Goal: Information Seeking & Learning: Find specific fact

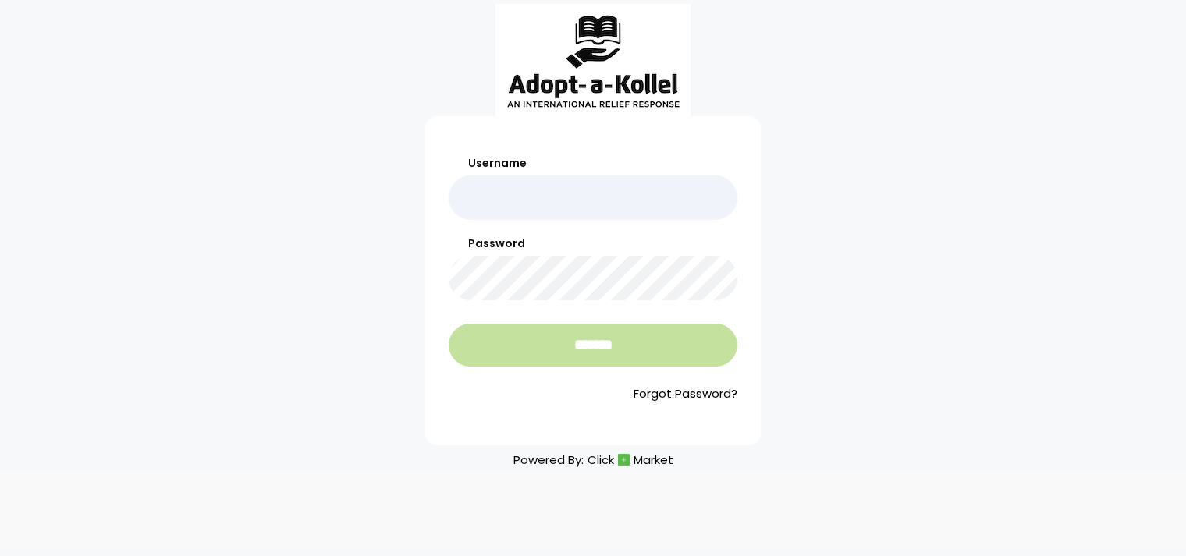
type input "*******"
click at [552, 354] on input "*******" at bounding box center [593, 345] width 289 height 43
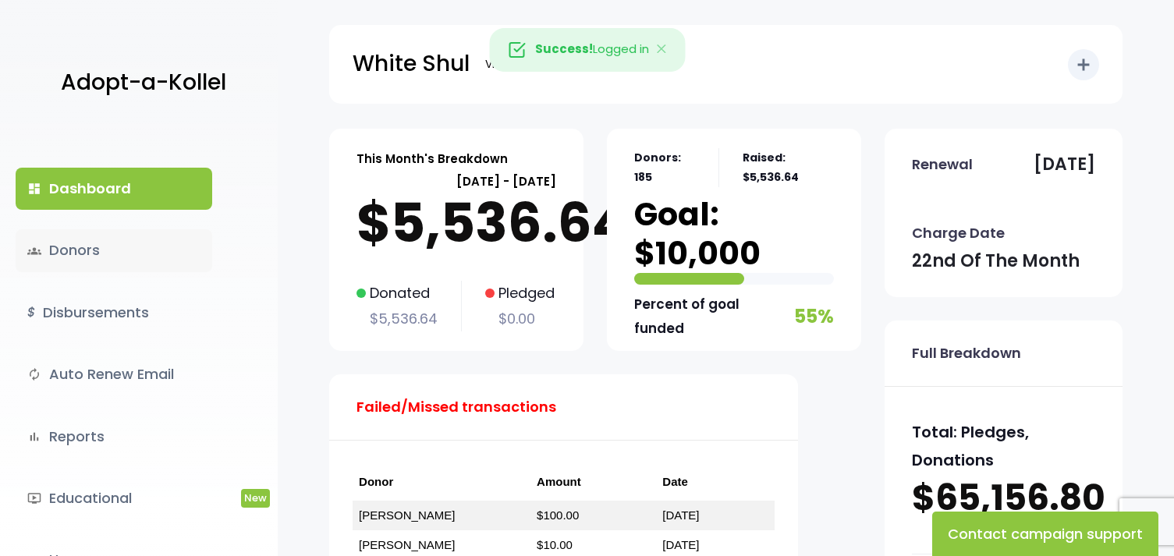
click at [108, 245] on link "groups Donors" at bounding box center [114, 250] width 197 height 42
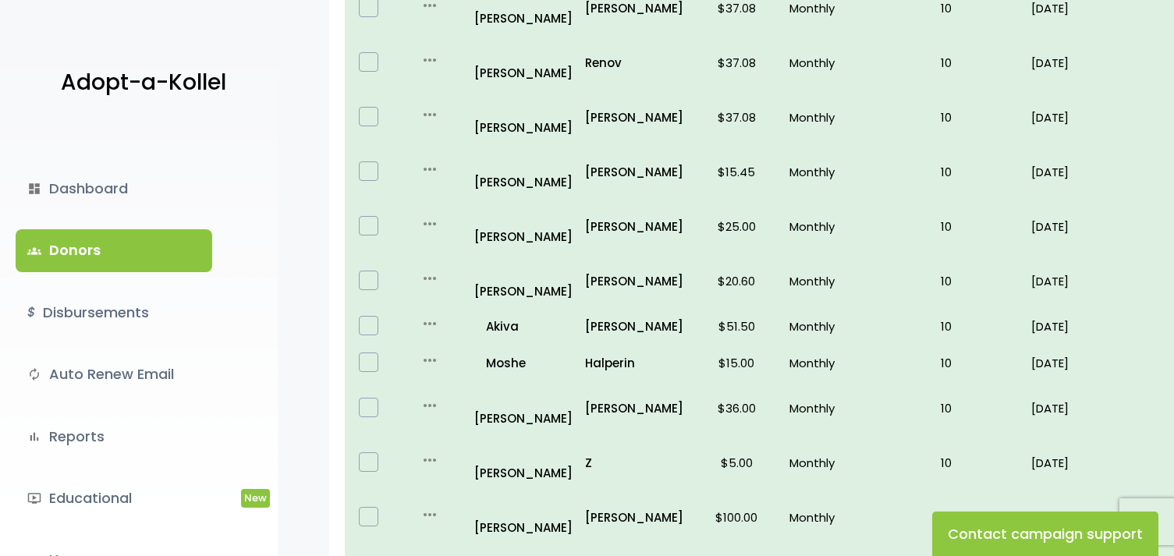
scroll to position [1066, 0]
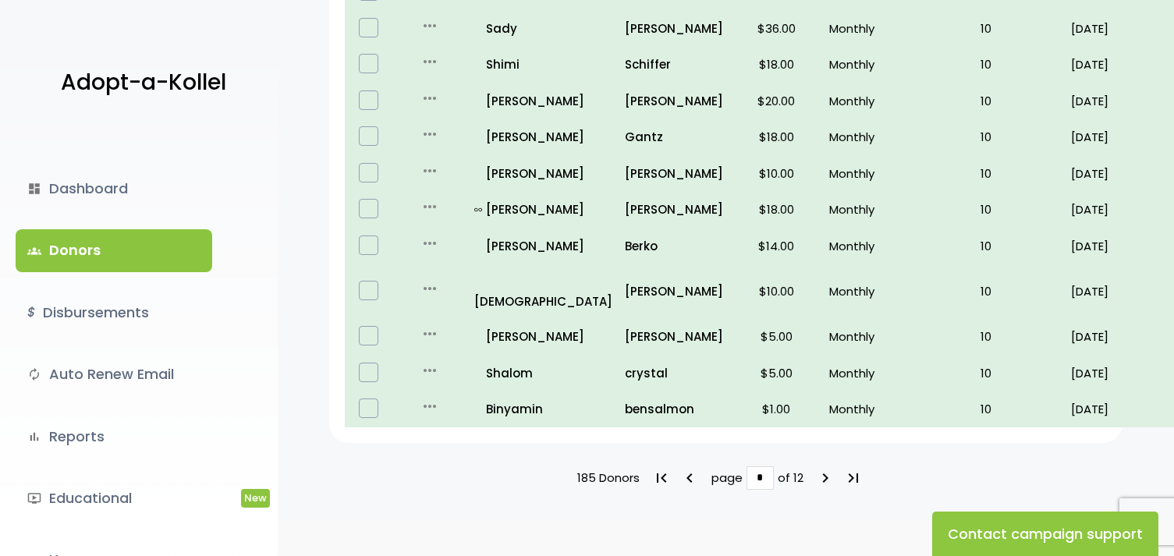
scroll to position [1066, 0]
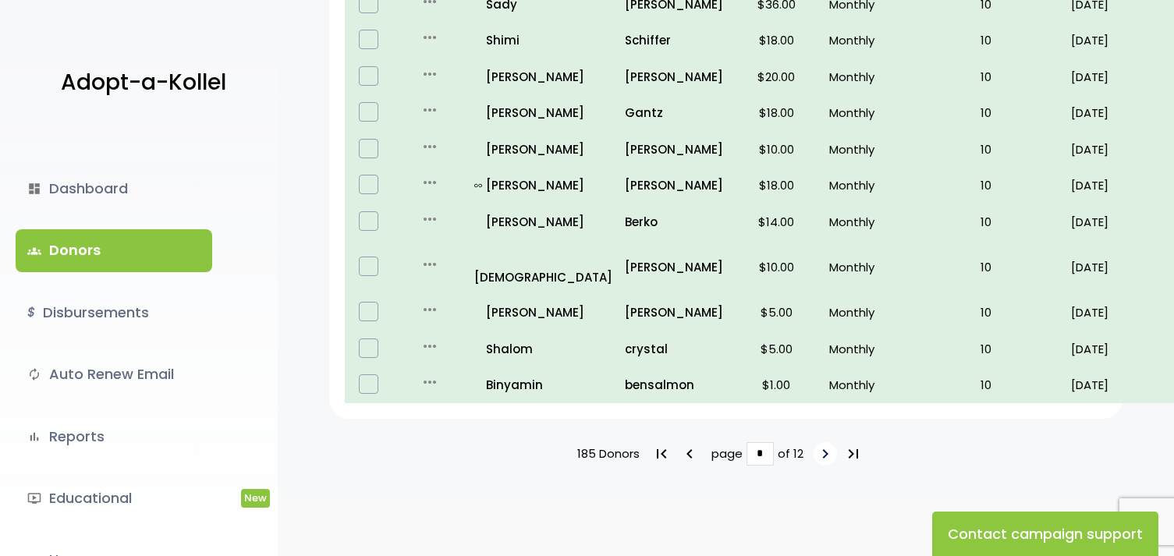
click at [823, 445] on icon "keyboard_arrow_right" at bounding box center [825, 454] width 19 height 19
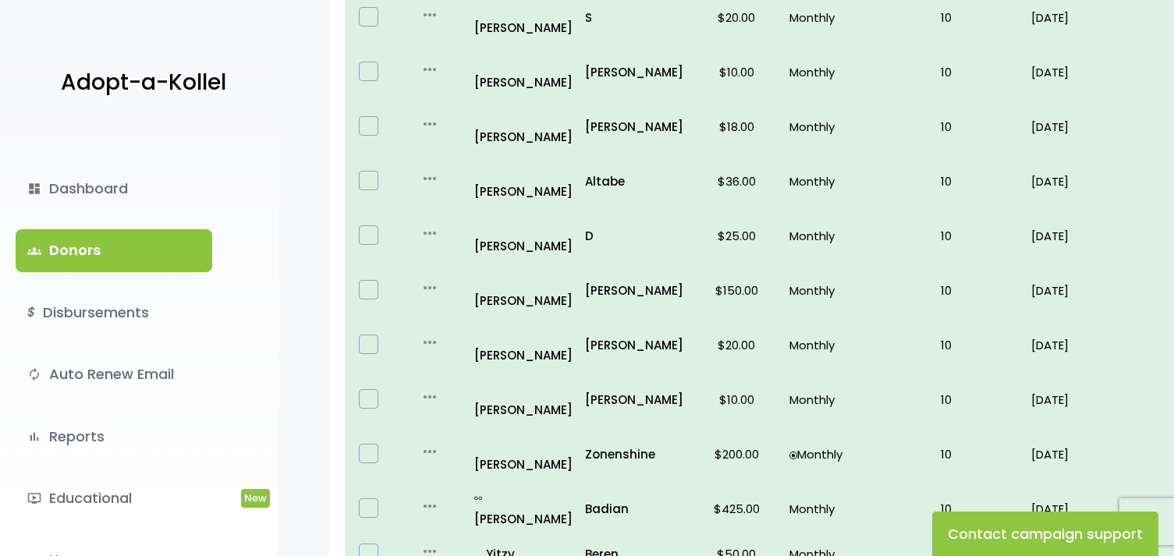
scroll to position [1066, 0]
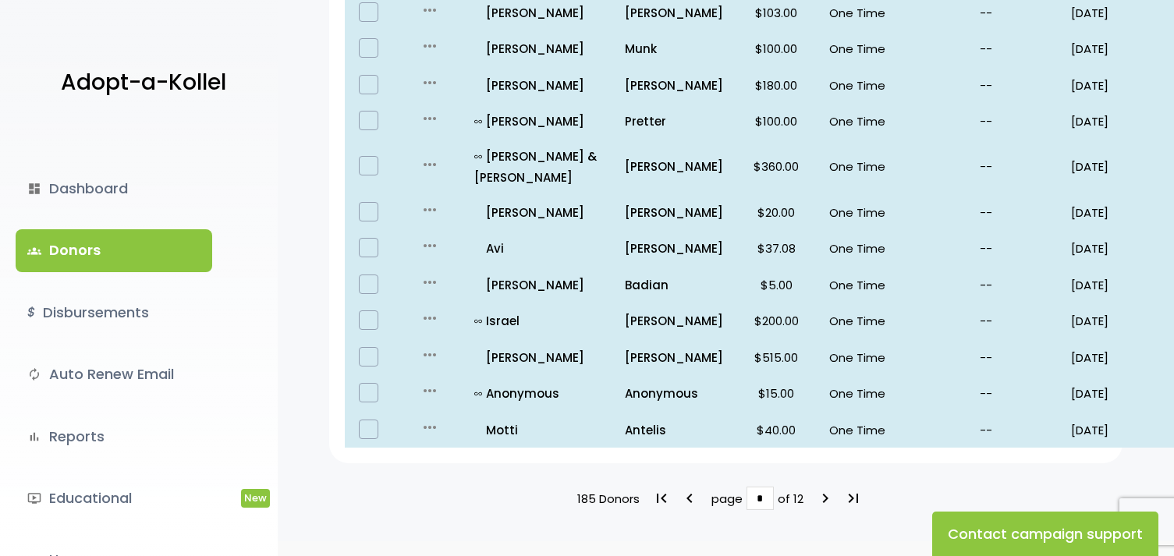
scroll to position [1102, 0]
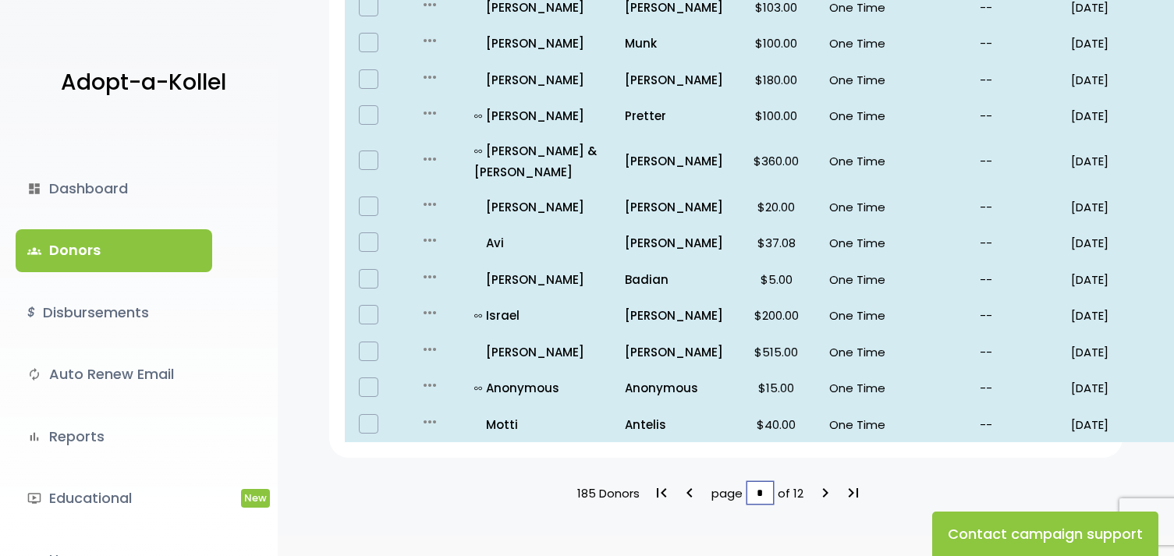
drag, startPoint x: 768, startPoint y: 432, endPoint x: 740, endPoint y: 435, distance: 27.5
click at [742, 481] on div "185 Donors first_page keyboard_arrow_left page * of 12 keyboard_arrow_right las…" at bounding box center [725, 492] width 793 height 23
type input "*"
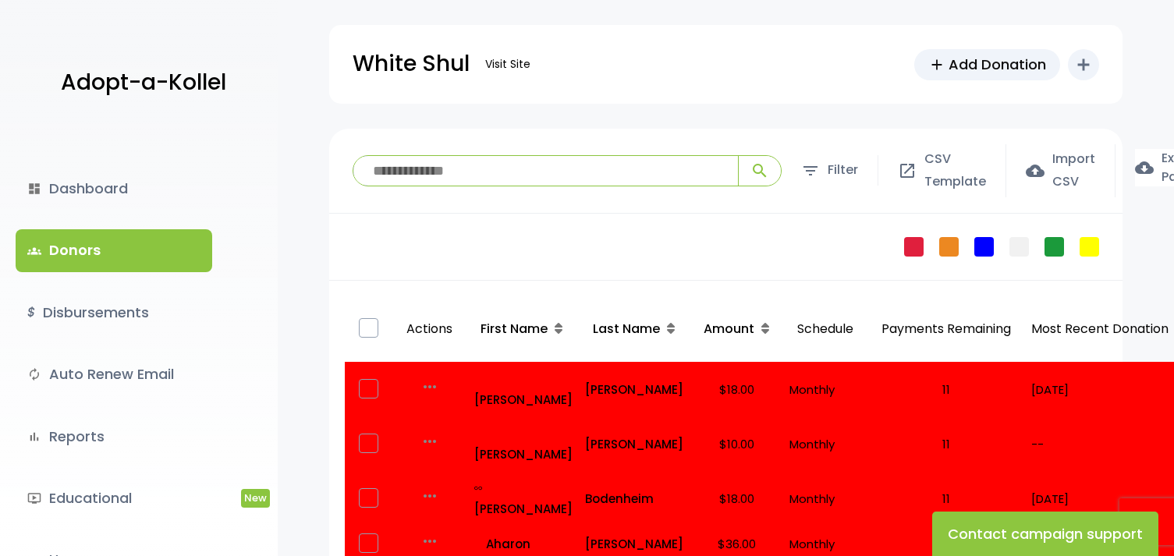
click at [431, 179] on input "search" at bounding box center [545, 171] width 385 height 30
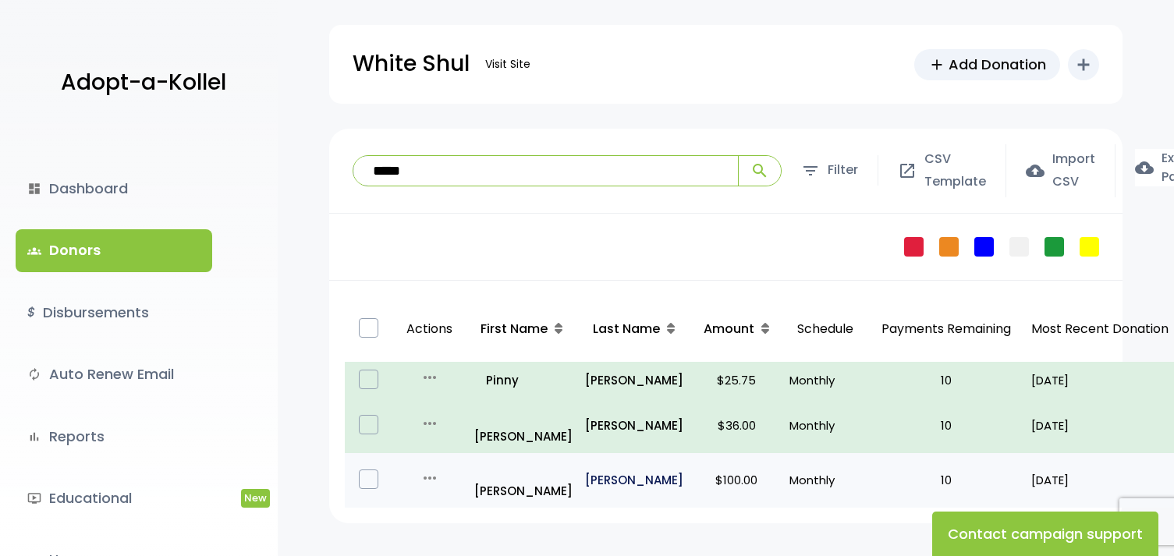
type input "*****"
click at [601, 470] on p "Rosen" at bounding box center [634, 480] width 98 height 21
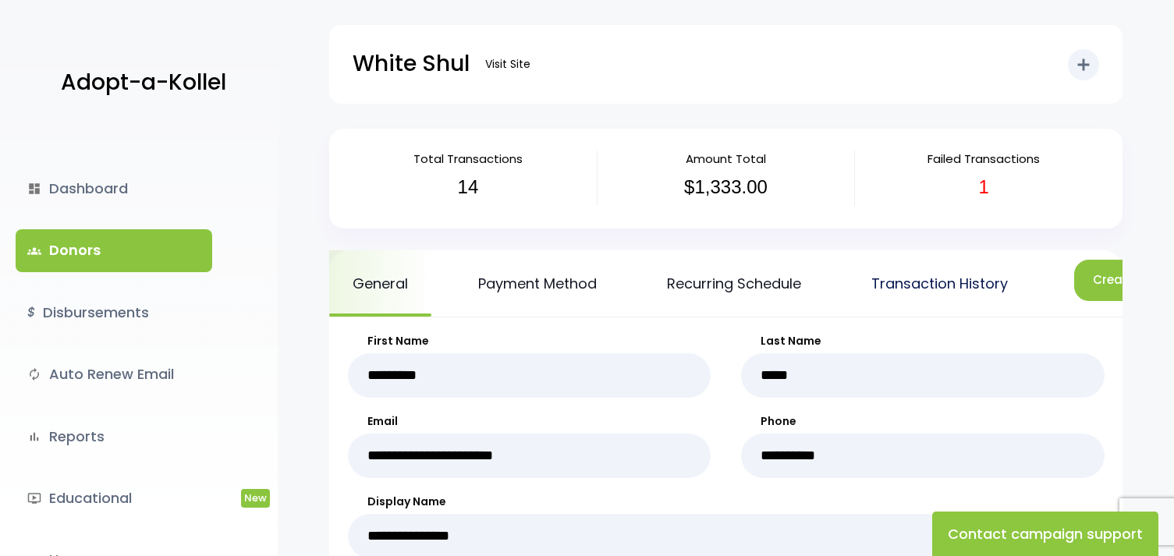
click at [893, 277] on link "Transaction History" at bounding box center [939, 283] width 183 height 66
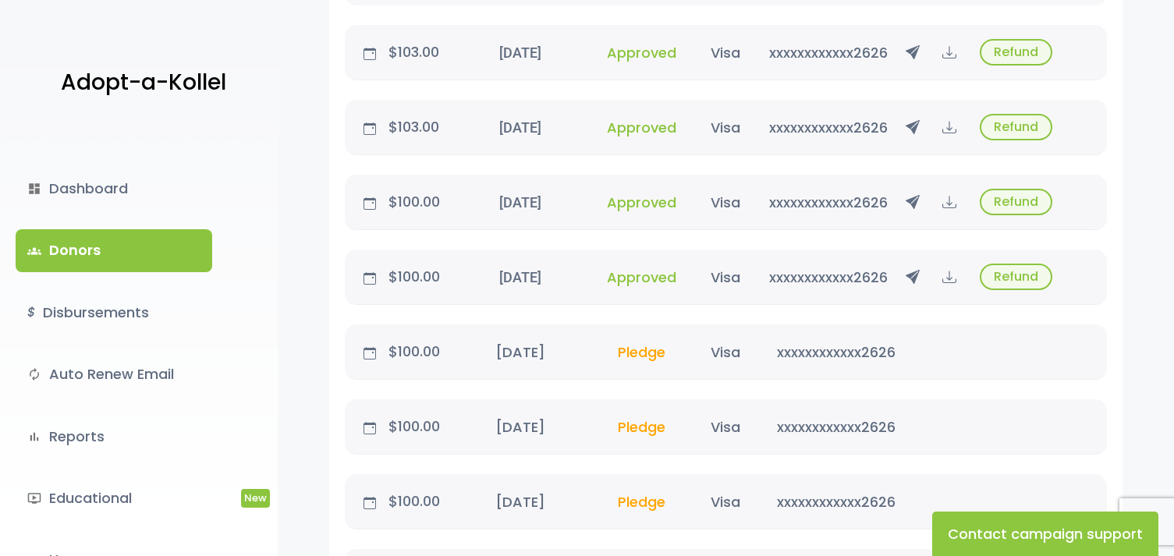
scroll to position [1248, 0]
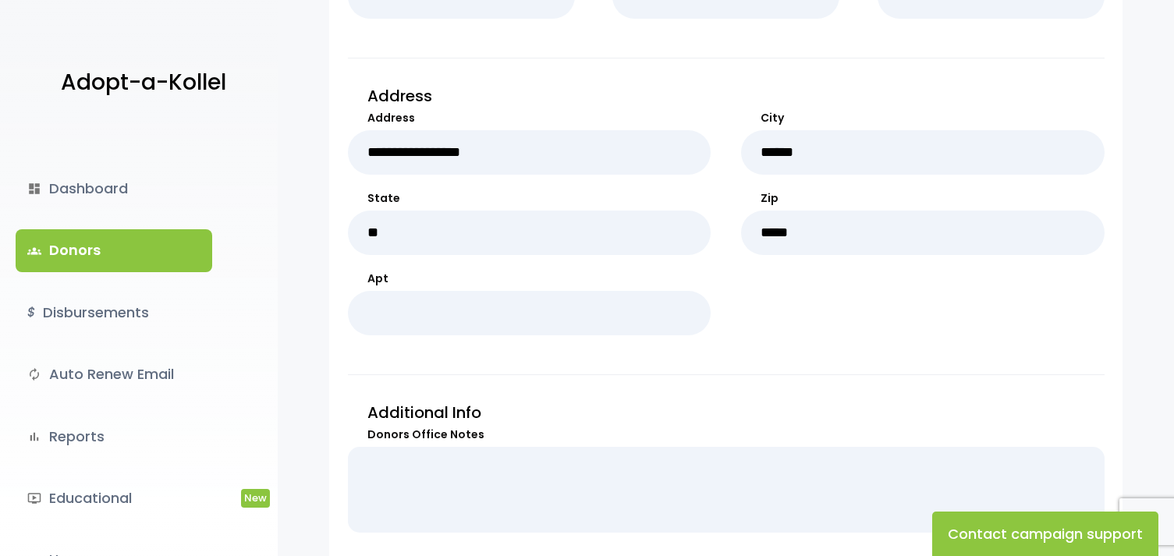
scroll to position [702, 0]
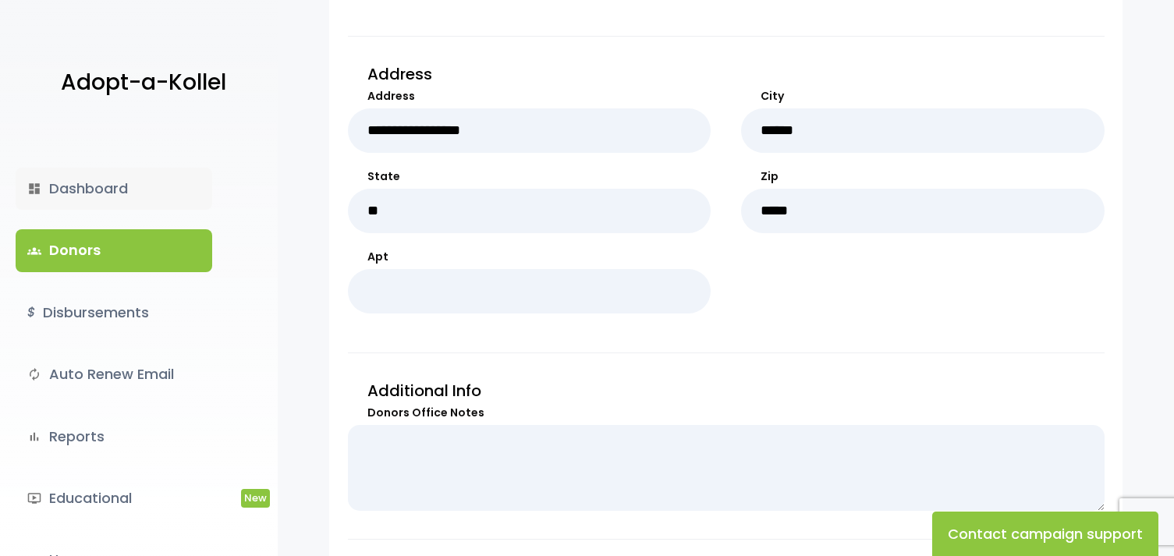
click at [87, 192] on link "dashboard Dashboard" at bounding box center [114, 189] width 197 height 42
